Goal: Information Seeking & Learning: Understand process/instructions

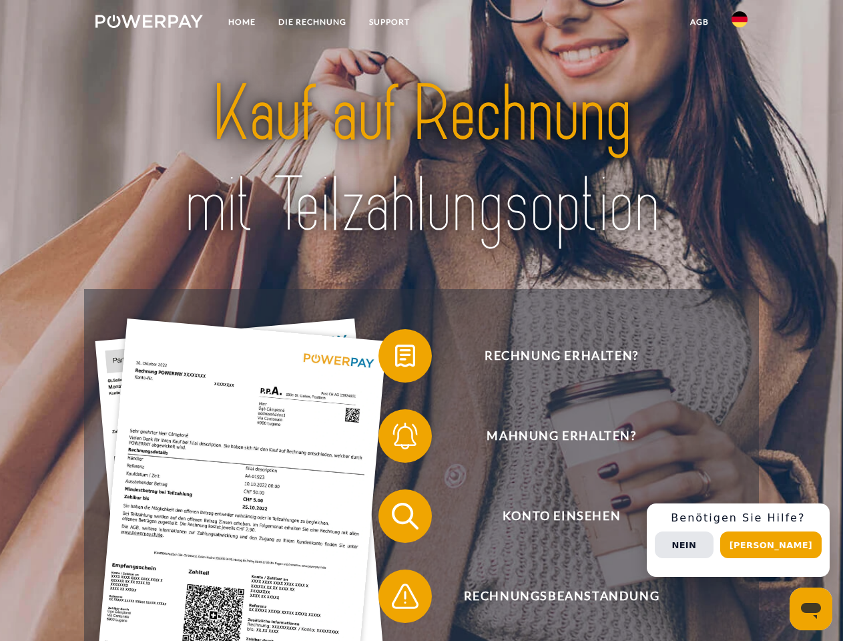
click at [149, 23] on img at bounding box center [148, 21] width 107 height 13
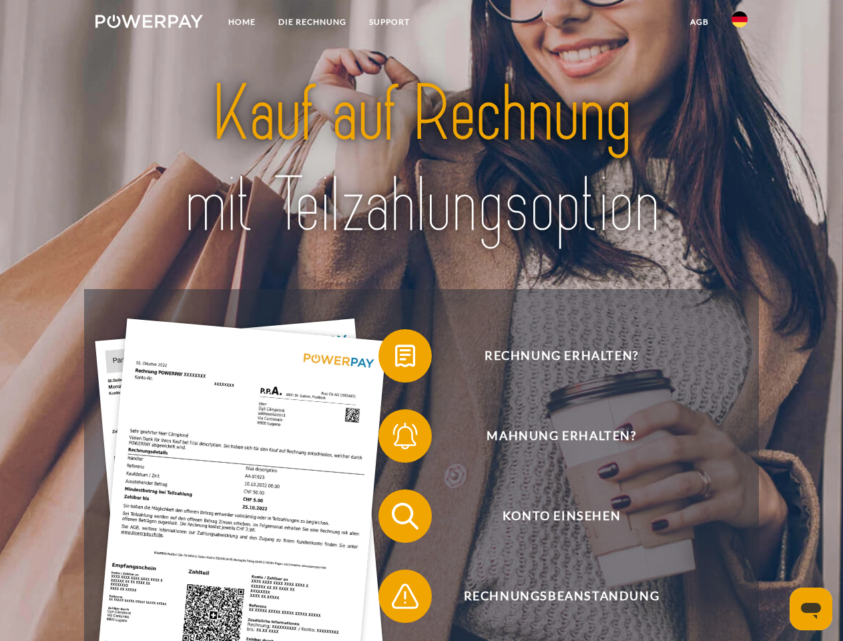
click at [740, 23] on img at bounding box center [740, 19] width 16 height 16
click at [699, 22] on link "agb" at bounding box center [699, 22] width 41 height 24
click at [395, 358] on span at bounding box center [385, 355] width 67 height 67
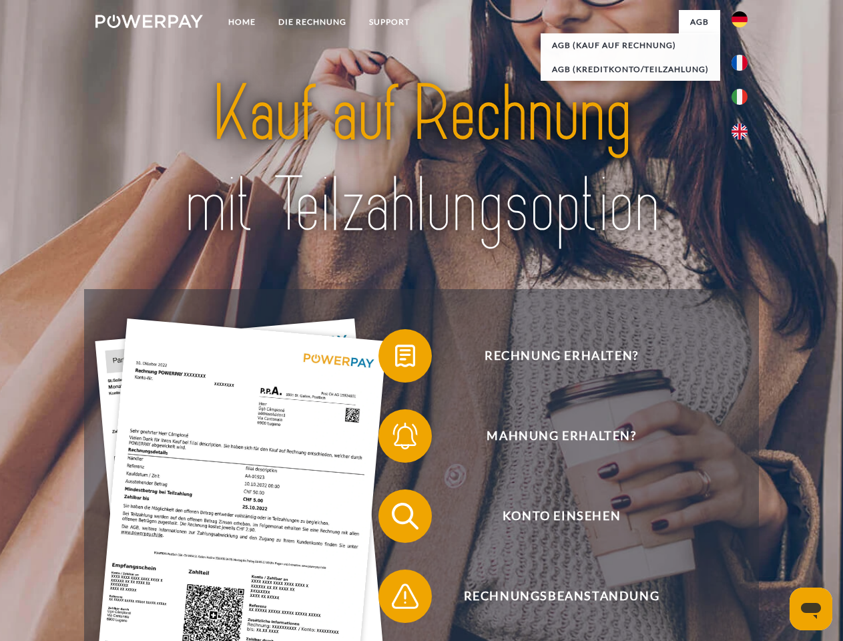
click at [395, 439] on div "Rechnung erhalten? Mahnung erhalten? Konto einsehen" at bounding box center [421, 556] width 674 height 534
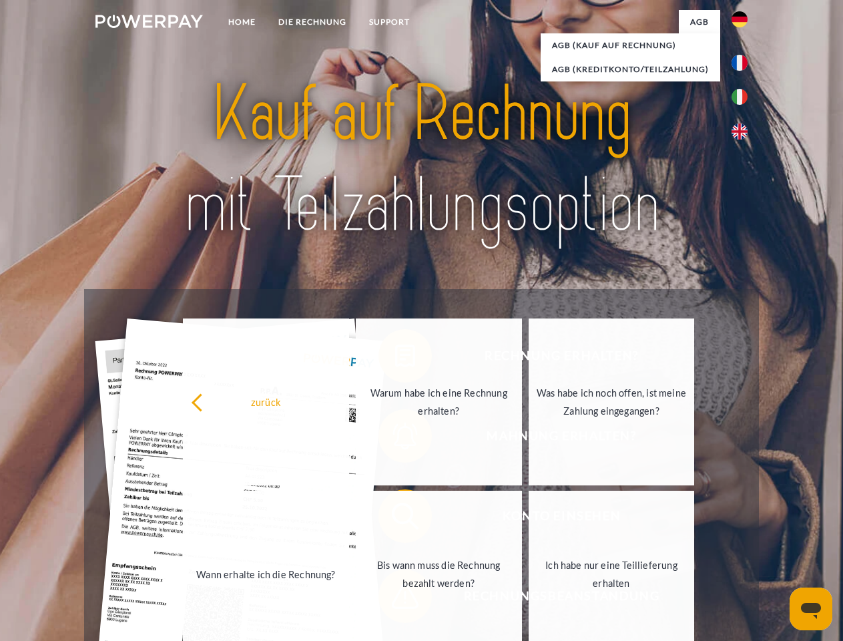
click at [395, 519] on link "Bis wann muss die Rechnung bezahlt werden?" at bounding box center [439, 574] width 166 height 167
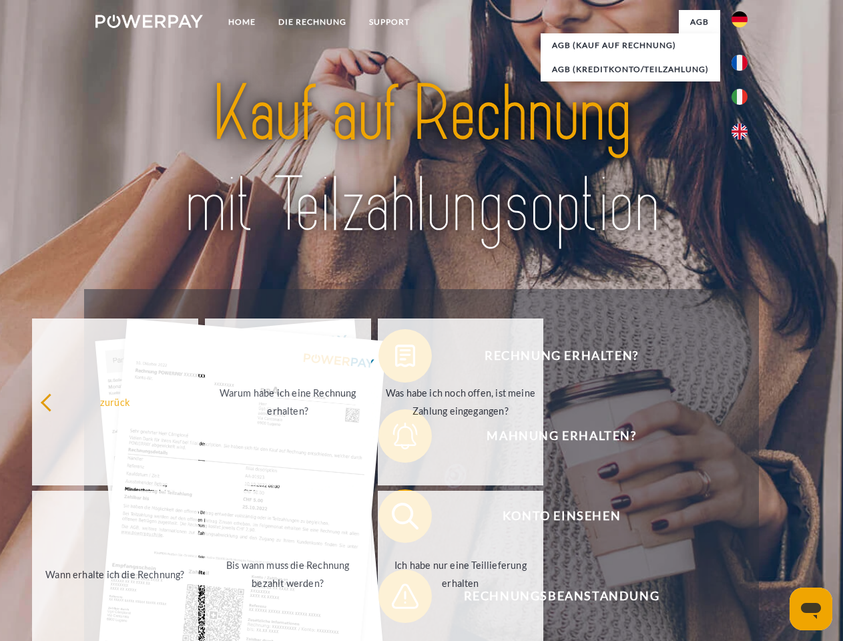
click at [395, 599] on span at bounding box center [385, 596] width 67 height 67
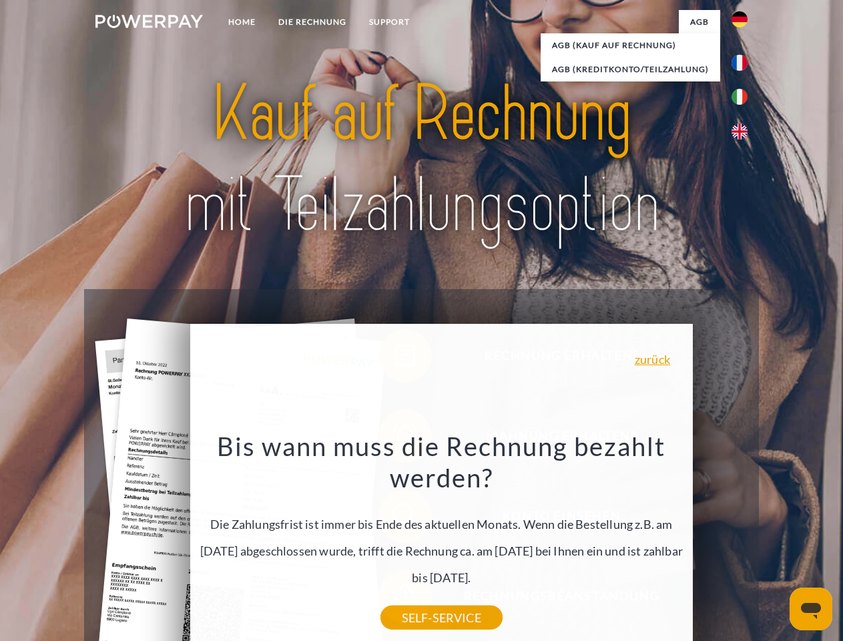
click at [743, 540] on div "Rechnung erhalten? Mahnung erhalten? Konto einsehen" at bounding box center [421, 556] width 674 height 534
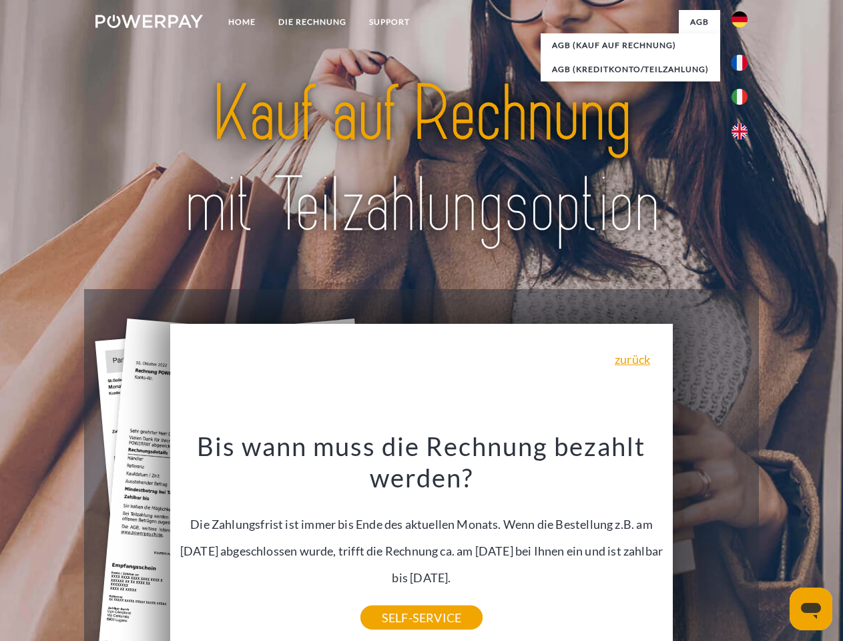
click at [710, 543] on span "Konto einsehen" at bounding box center [561, 515] width 327 height 53
click at [776, 545] on header "Home DIE RECHNUNG SUPPORT" at bounding box center [421, 461] width 843 height 922
